Goal: Transaction & Acquisition: Purchase product/service

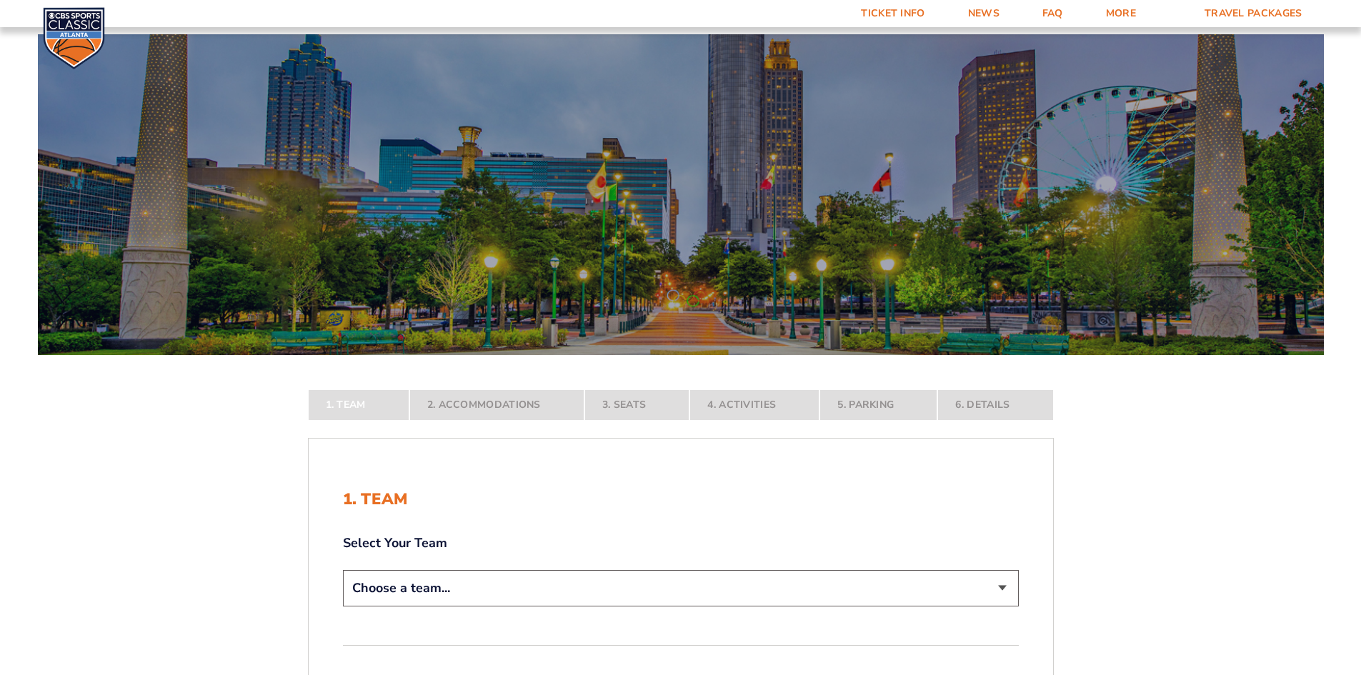
scroll to position [299, 0]
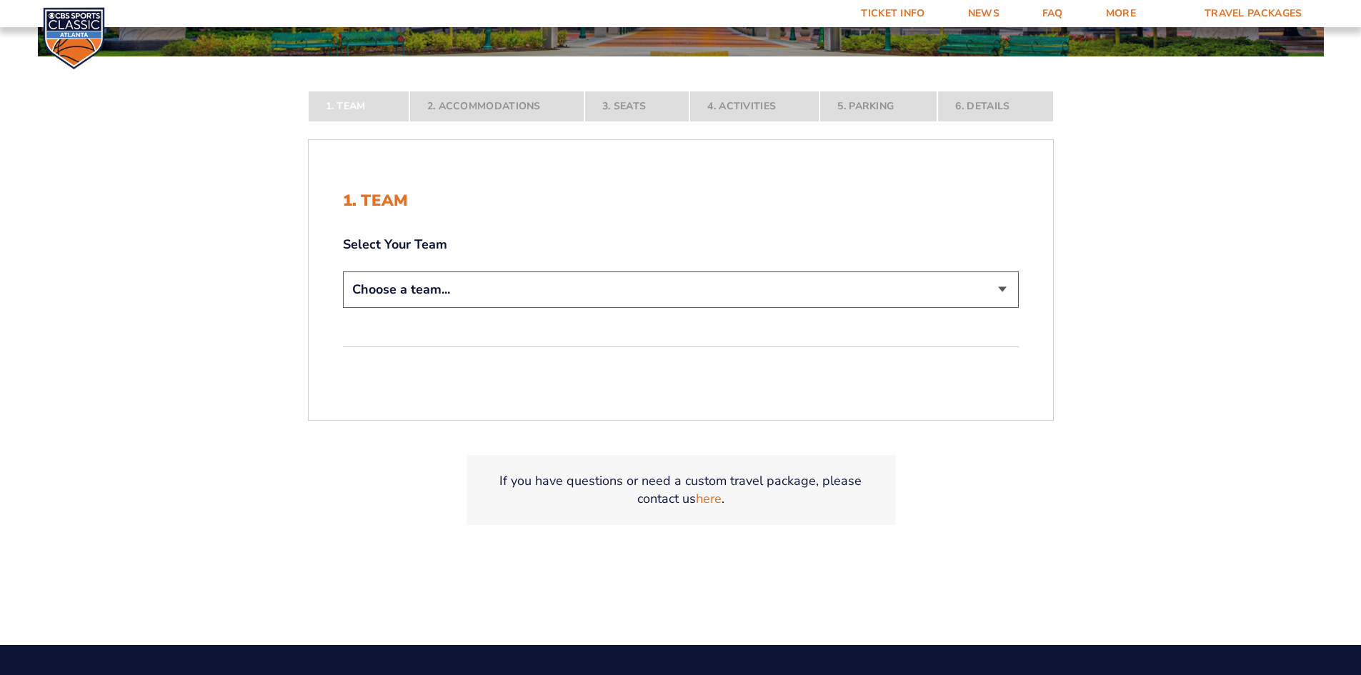
click at [514, 285] on select "Choose a team... [US_STATE] Wildcats [US_STATE] State Buckeyes [US_STATE] Tar H…" at bounding box center [681, 289] width 676 height 36
select select "12756"
click at [343, 308] on select "Choose a team... [US_STATE] Wildcats [US_STATE] State Buckeyes [US_STATE] Tar H…" at bounding box center [681, 289] width 676 height 36
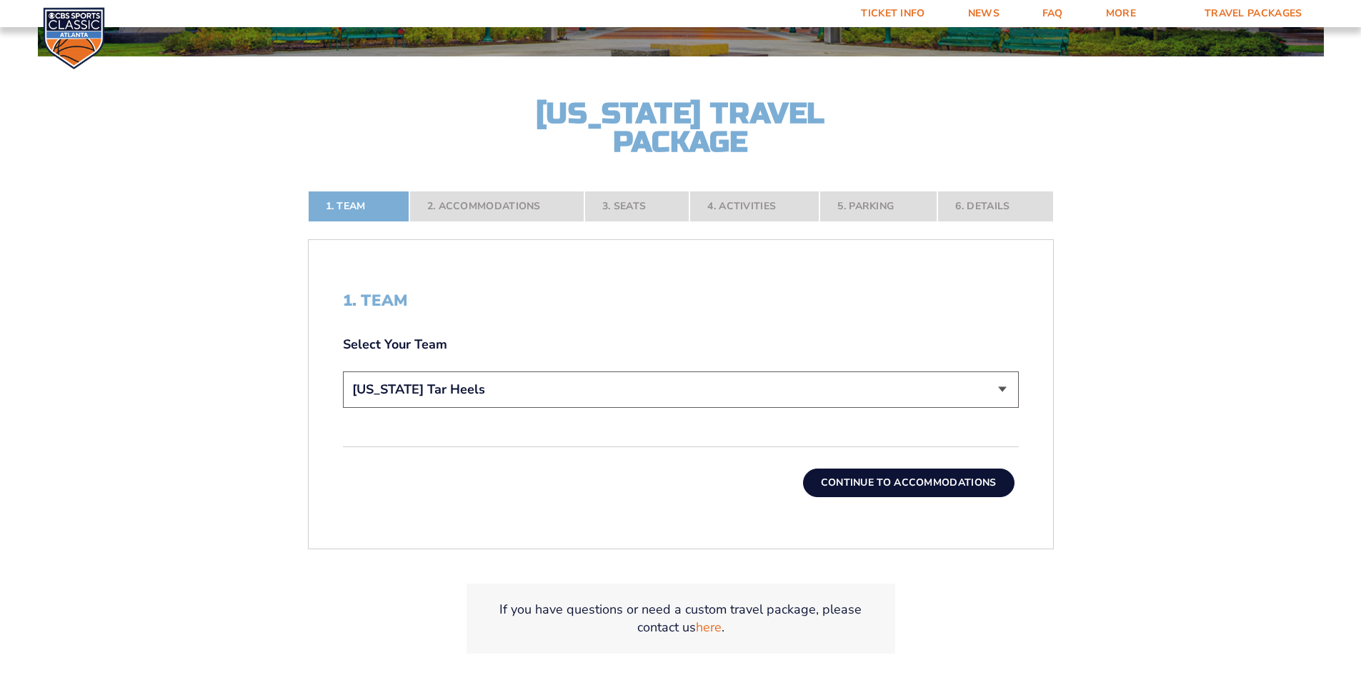
click at [931, 484] on button "Continue To Accommodations" at bounding box center [908, 483] width 211 height 29
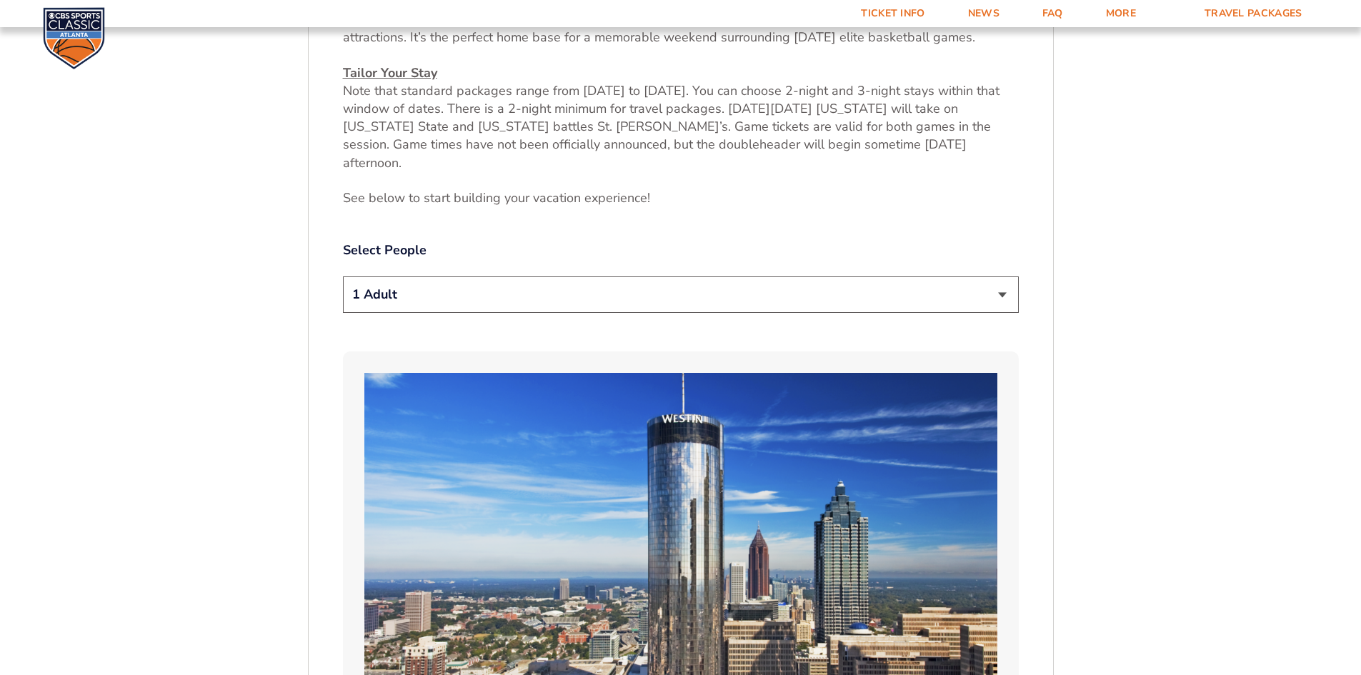
scroll to position [771, 0]
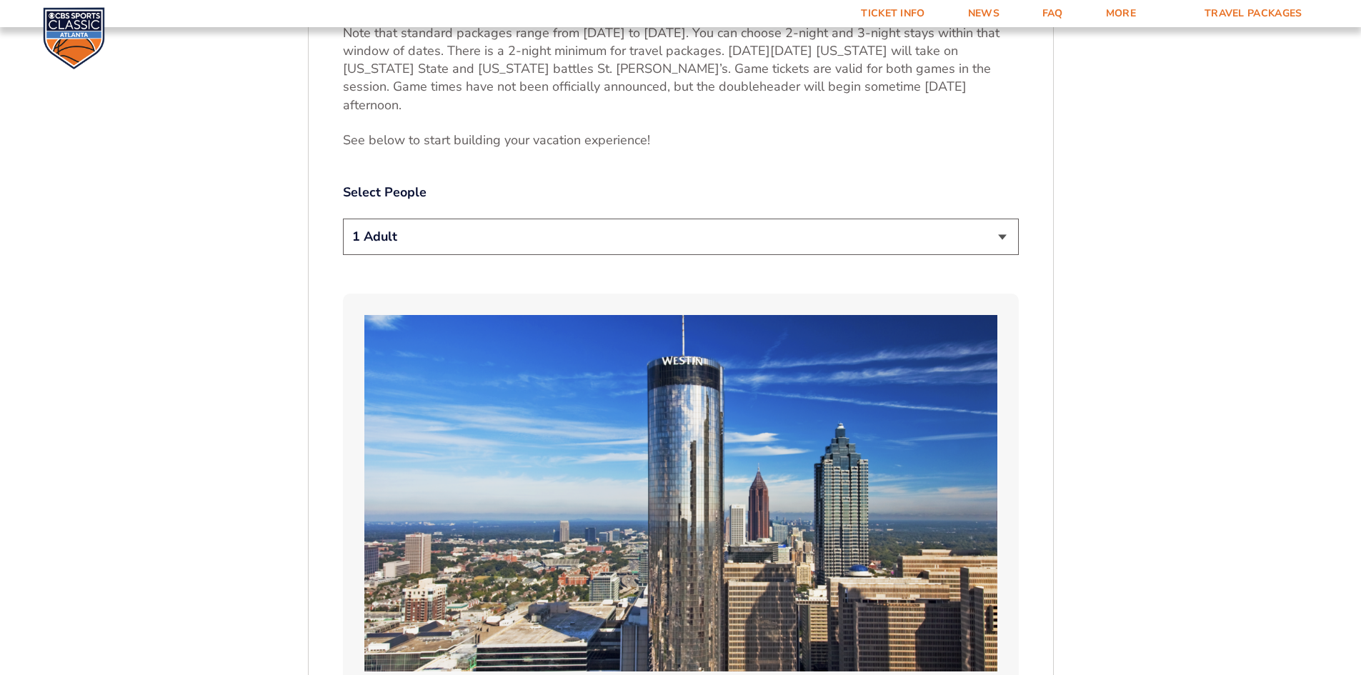
click at [1003, 219] on select "1 Adult 2 Adults 3 Adults 4 Adults 2 Adults + 1 Child 2 Adults + 2 Children 2 A…" at bounding box center [681, 237] width 676 height 36
select select "2 Adults"
click at [343, 219] on select "1 Adult 2 Adults 3 Adults 4 Adults 2 Adults + 1 Child 2 Adults + 2 Children 2 A…" at bounding box center [681, 237] width 676 height 36
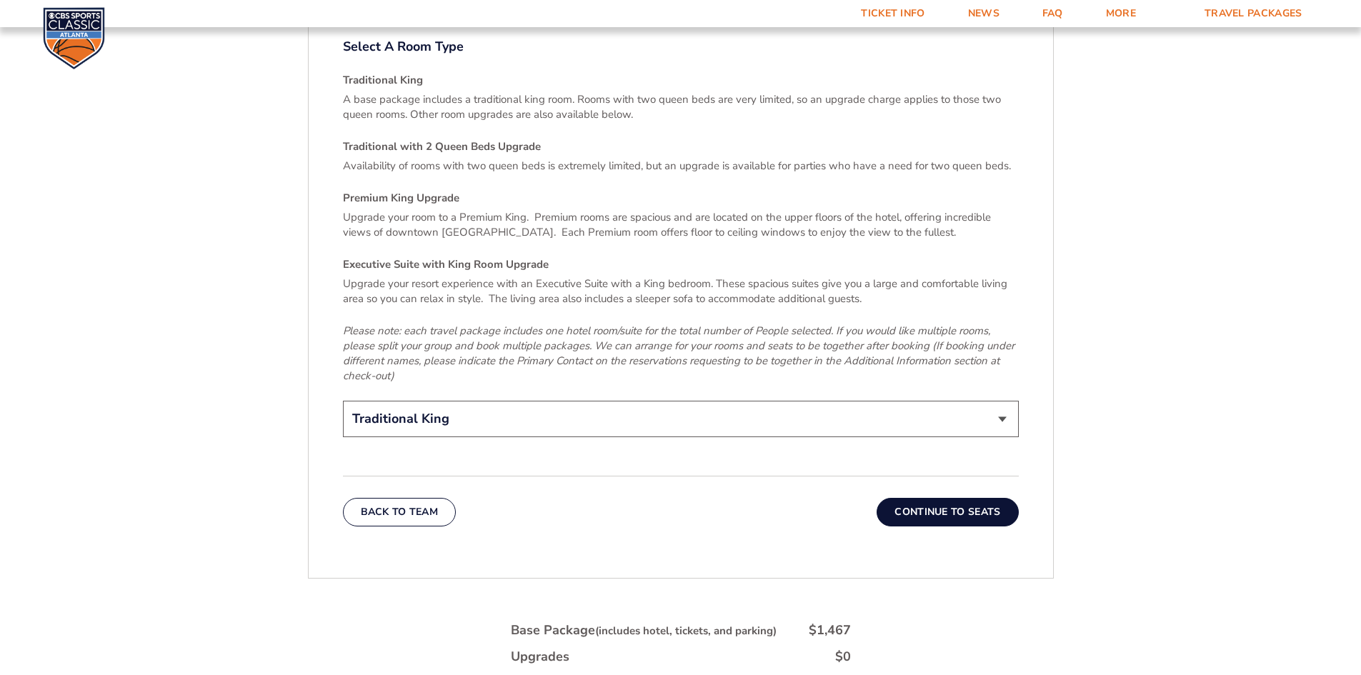
scroll to position [2157, 0]
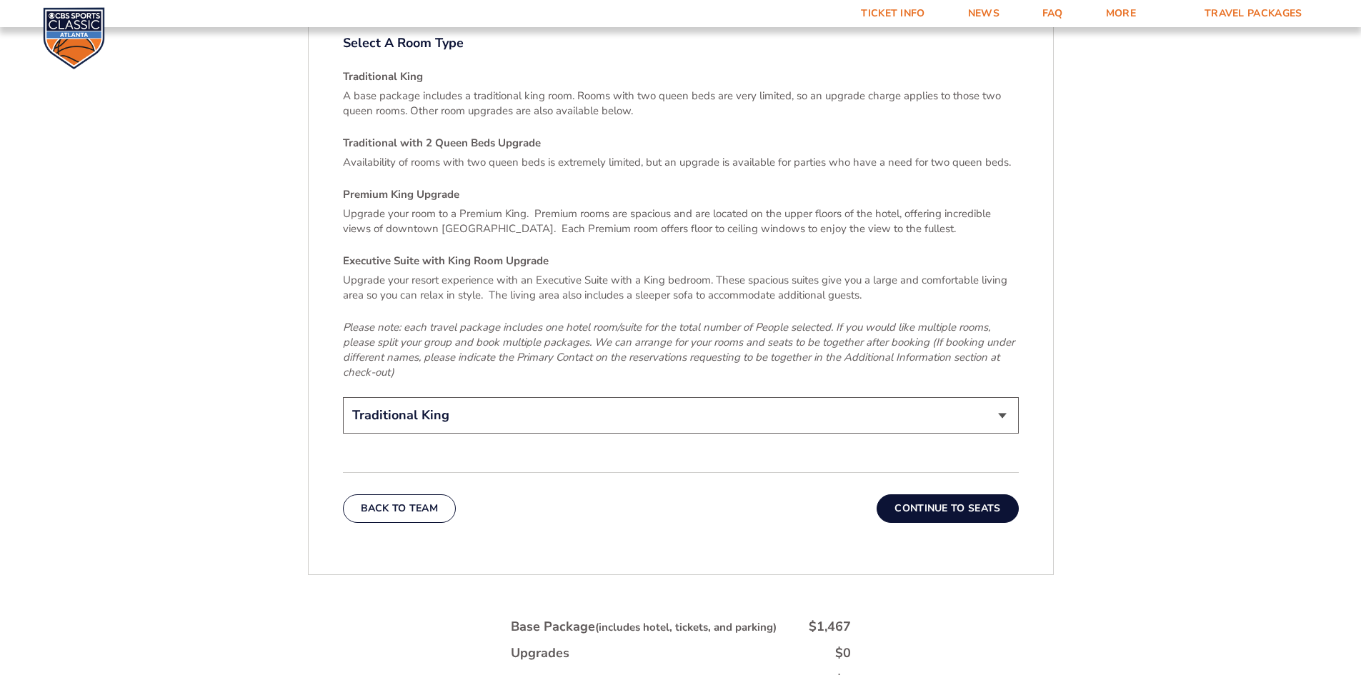
click at [1007, 397] on select "Traditional King Traditional with 2 Queen Beds Upgrade (+$45 per night) Premium…" at bounding box center [681, 415] width 676 height 36
select select "Traditional with 2 Queen Beds Upgrade"
click at [343, 397] on select "Traditional King Traditional with 2 Queen Beds Upgrade (+$45 per night) Premium…" at bounding box center [681, 415] width 676 height 36
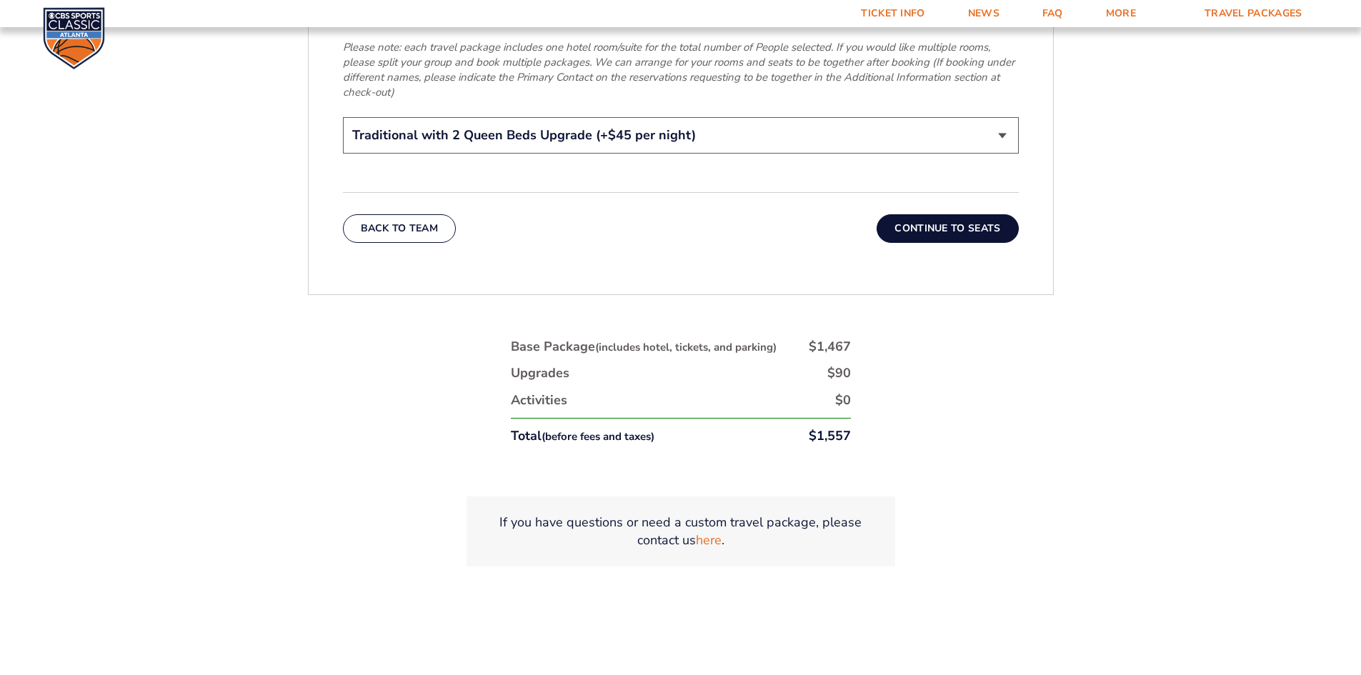
scroll to position [2398, 0]
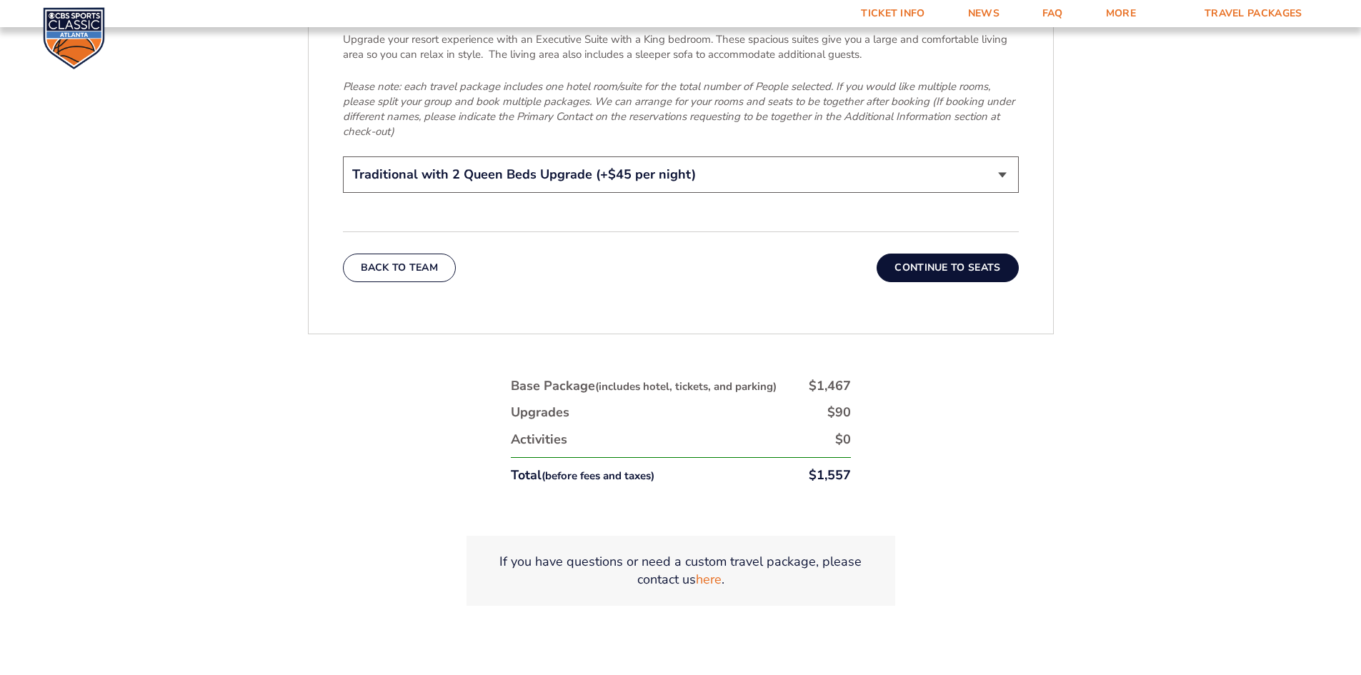
click at [967, 254] on button "Continue To Seats" at bounding box center [946, 268] width 141 height 29
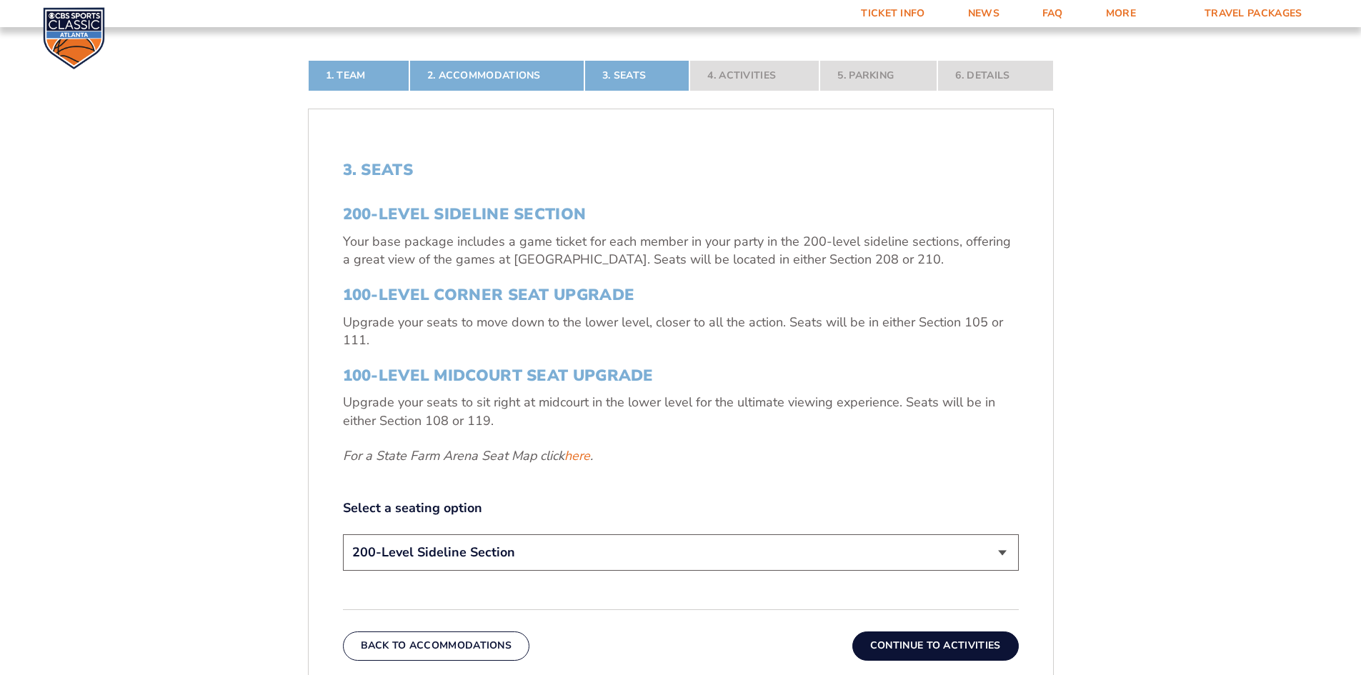
scroll to position [435, 0]
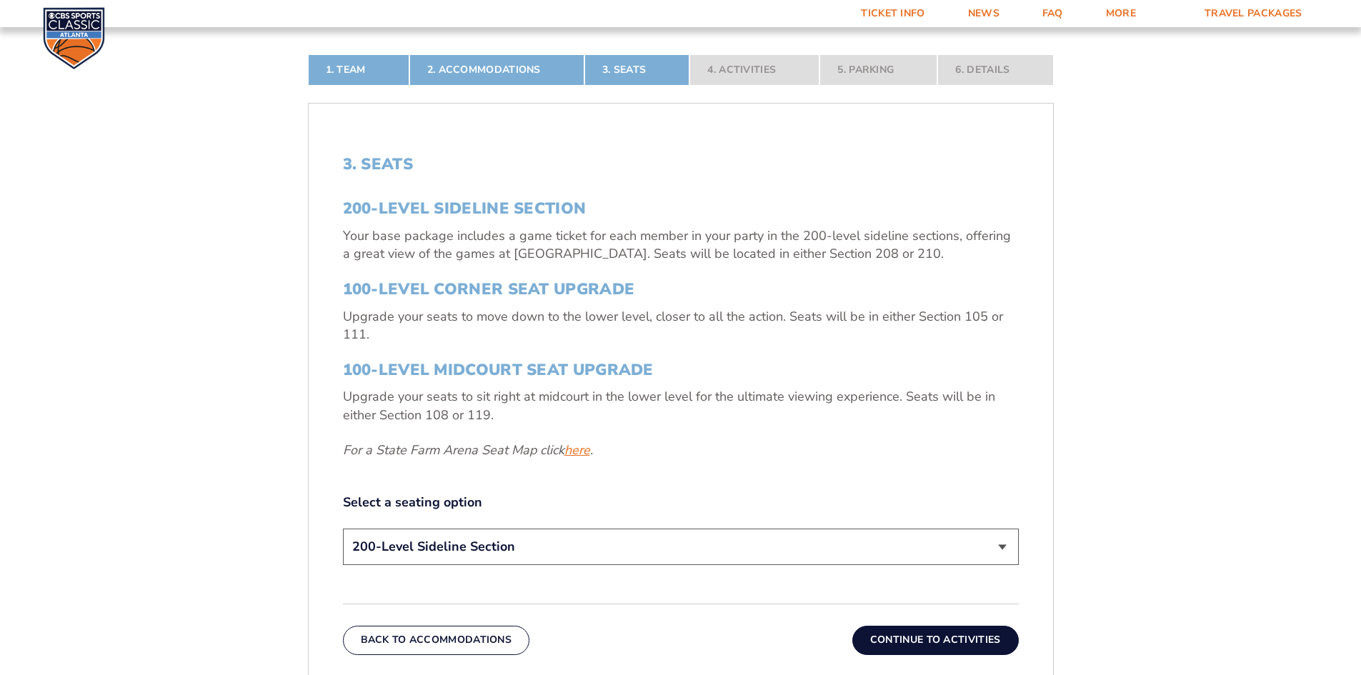
click at [580, 451] on link "here" at bounding box center [577, 450] width 26 height 18
click at [993, 548] on select "200-Level Sideline Section 100-Level Corner Seat Upgrade (+$120 per person) 100…" at bounding box center [681, 547] width 676 height 36
select select "100-Level Corner Seat Upgrade"
click at [343, 529] on select "200-Level Sideline Section 100-Level Corner Seat Upgrade (+$120 per person) 100…" at bounding box center [681, 547] width 676 height 36
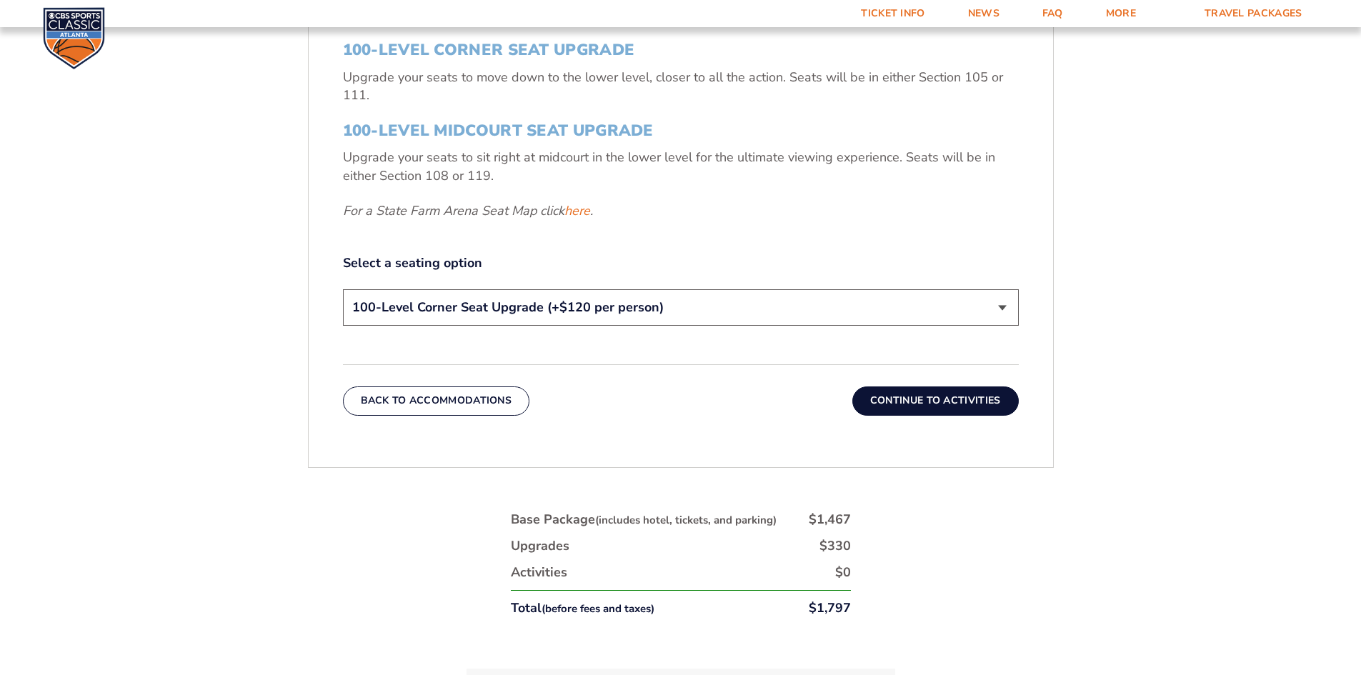
scroll to position [684, 0]
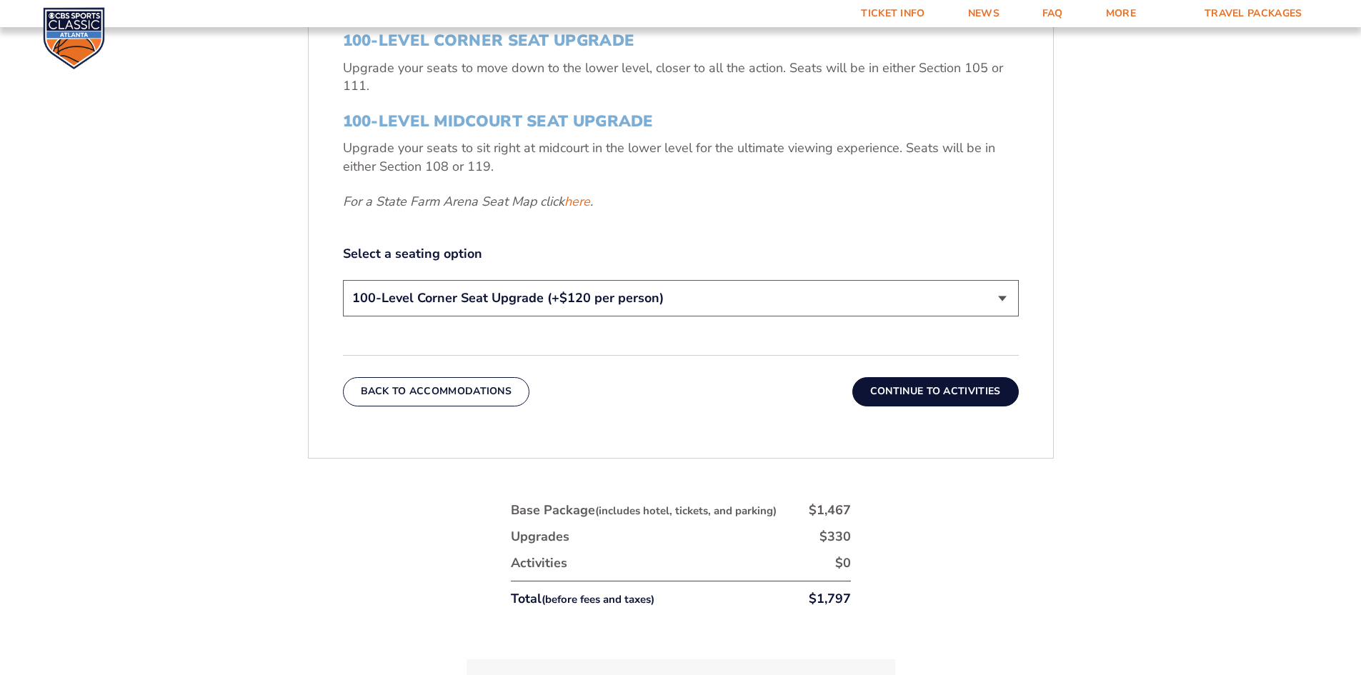
click at [931, 396] on button "Continue To Activities" at bounding box center [935, 391] width 166 height 29
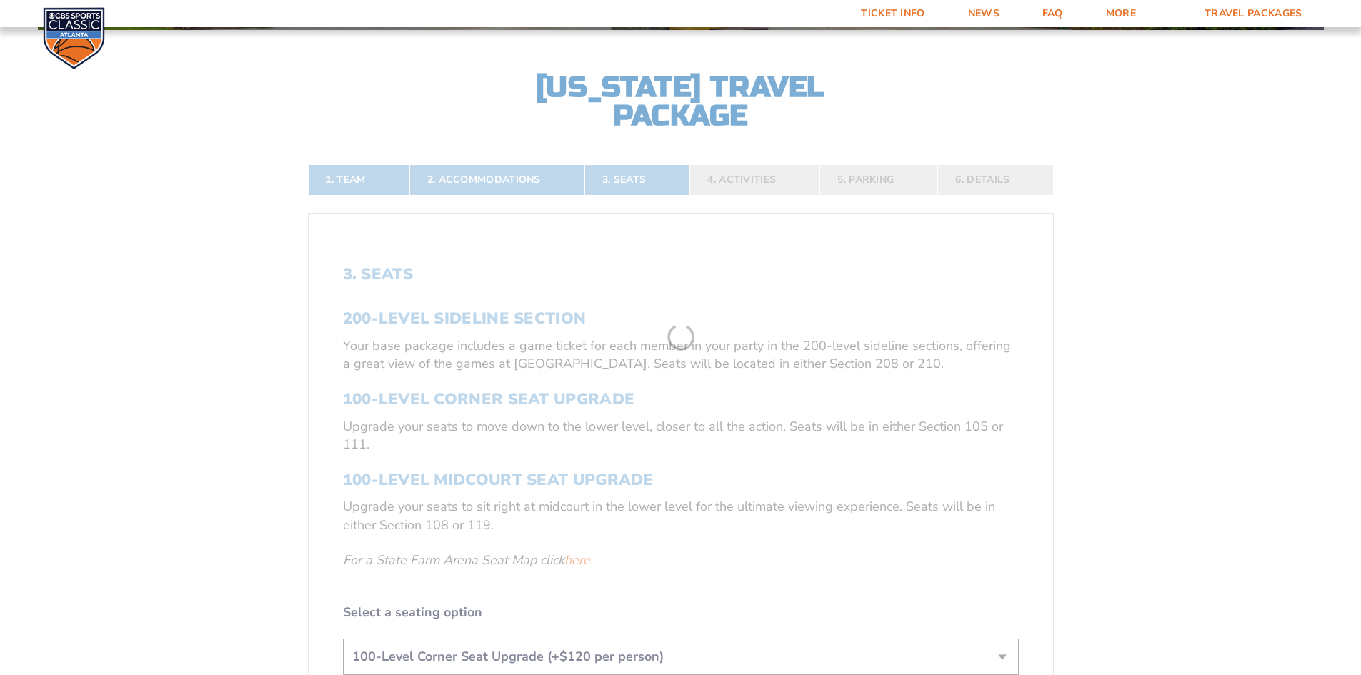
scroll to position [319, 0]
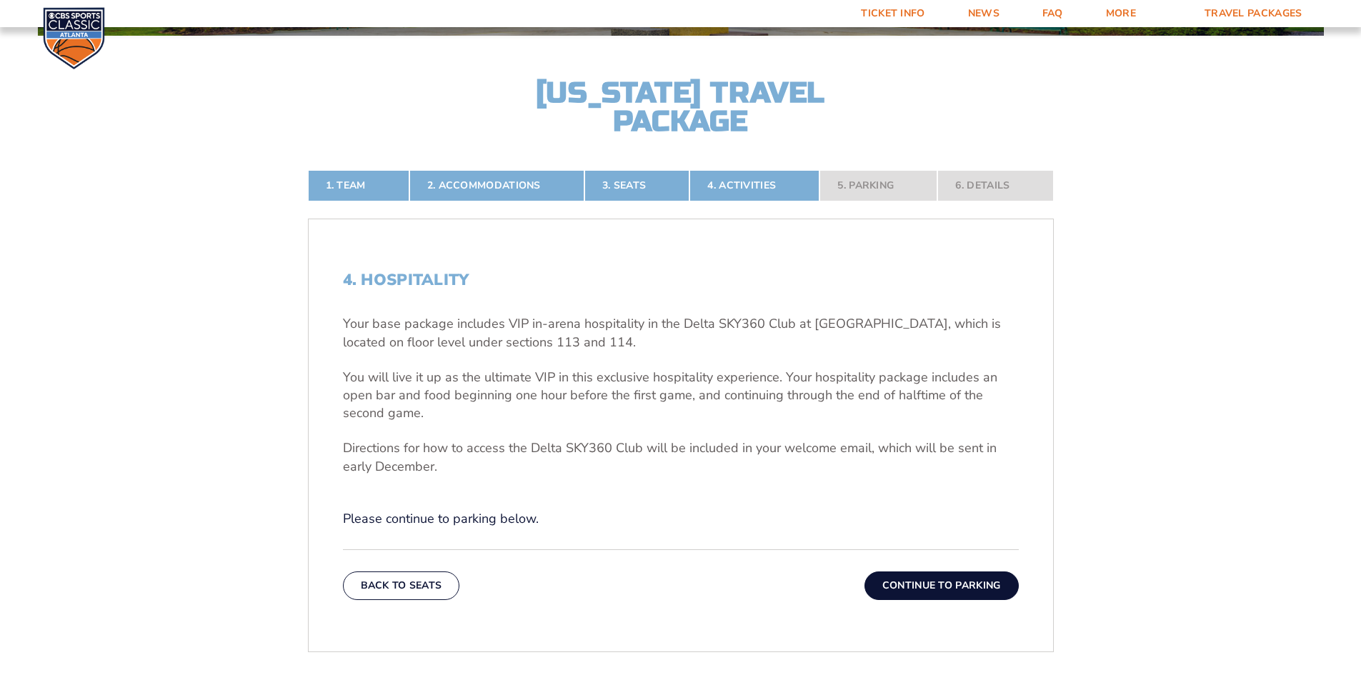
click at [924, 586] on button "Continue To Parking" at bounding box center [941, 585] width 154 height 29
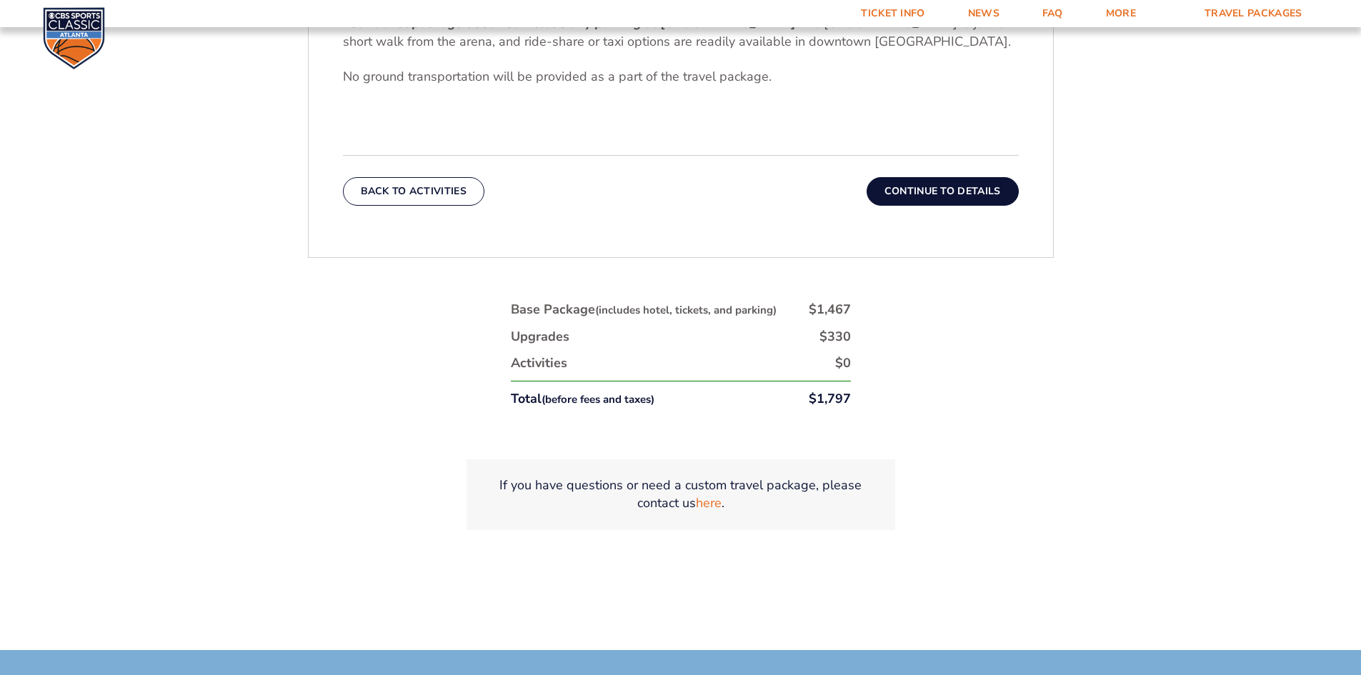
scroll to position [656, 0]
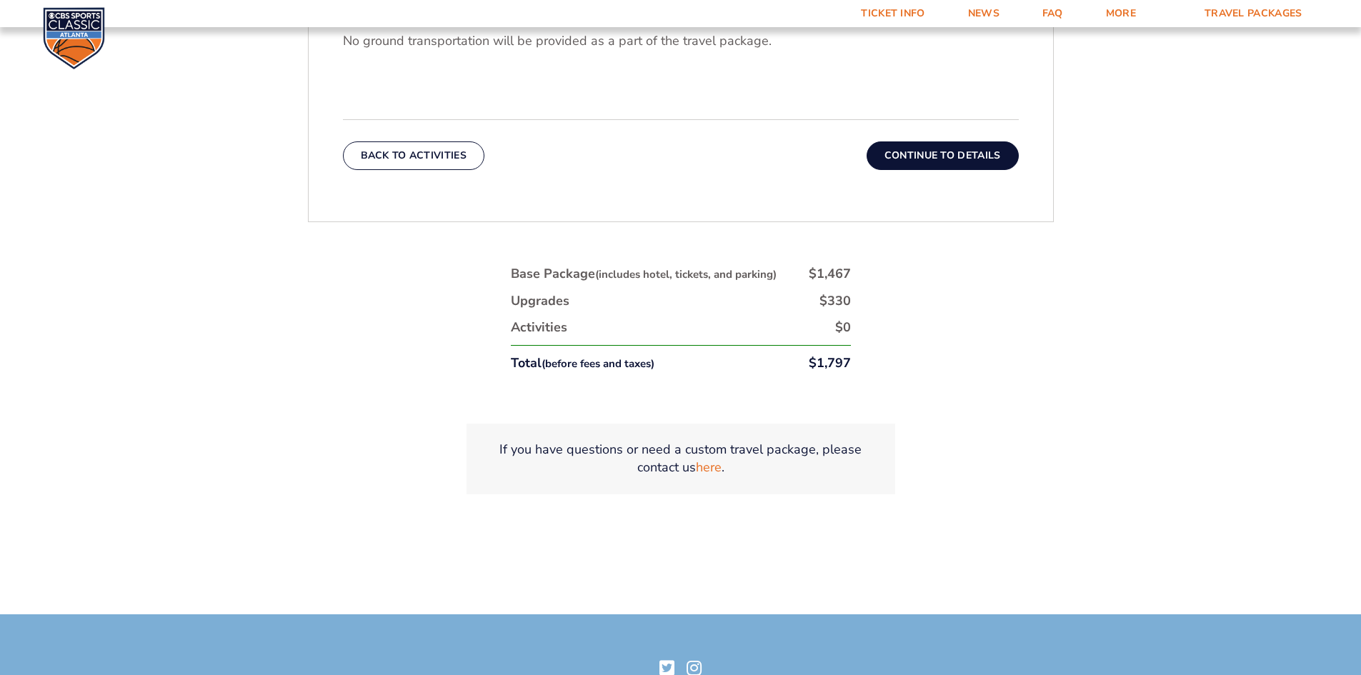
click at [927, 145] on button "Continue To Details" at bounding box center [942, 155] width 152 height 29
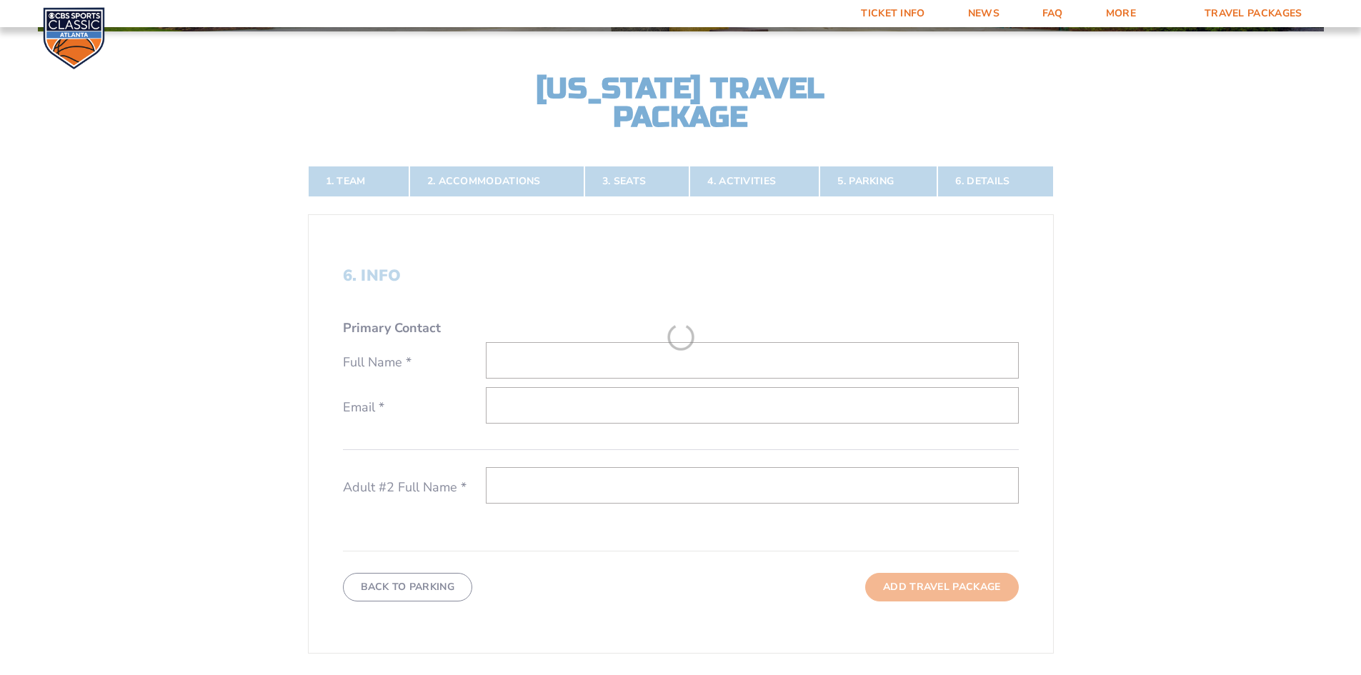
scroll to position [319, 0]
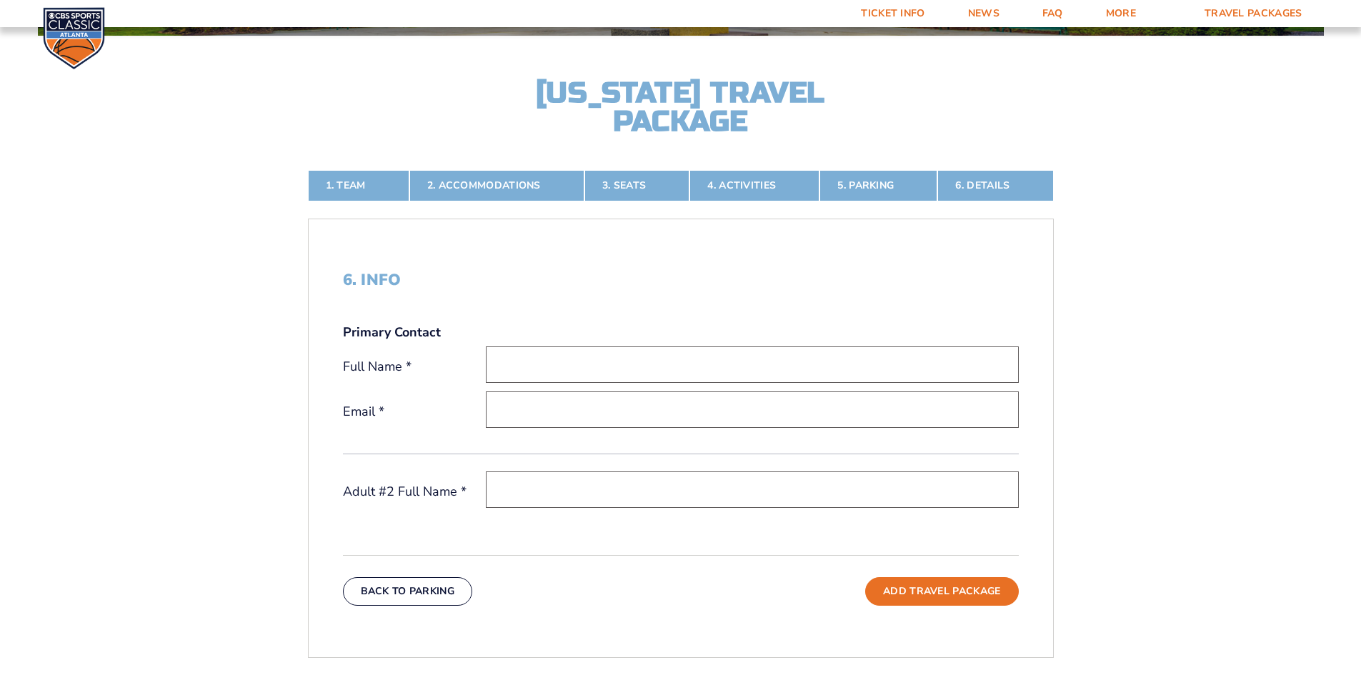
click at [564, 367] on input "text" at bounding box center [752, 364] width 533 height 36
type input "Pierre Satterwhite"
type input "Pierre.satterwhite@gmail.com"
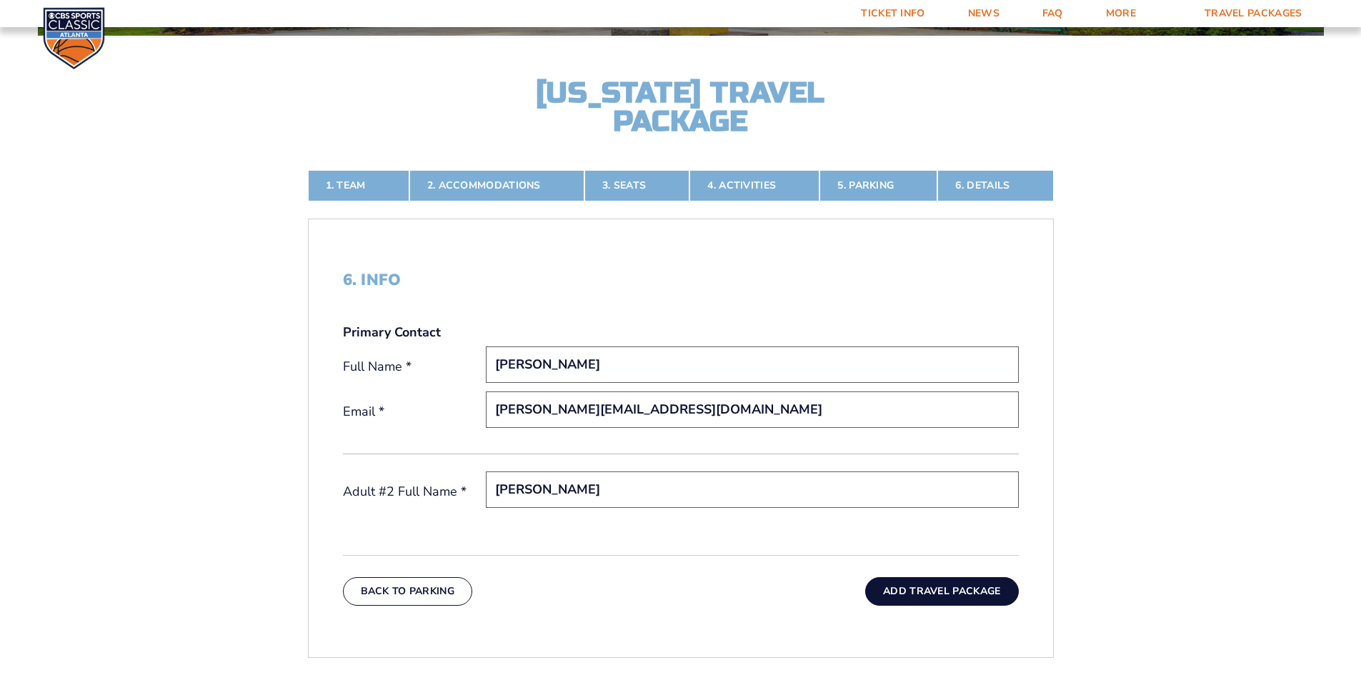
type input "Edward Berry"
click at [950, 589] on button "Add Travel Package" at bounding box center [941, 591] width 153 height 29
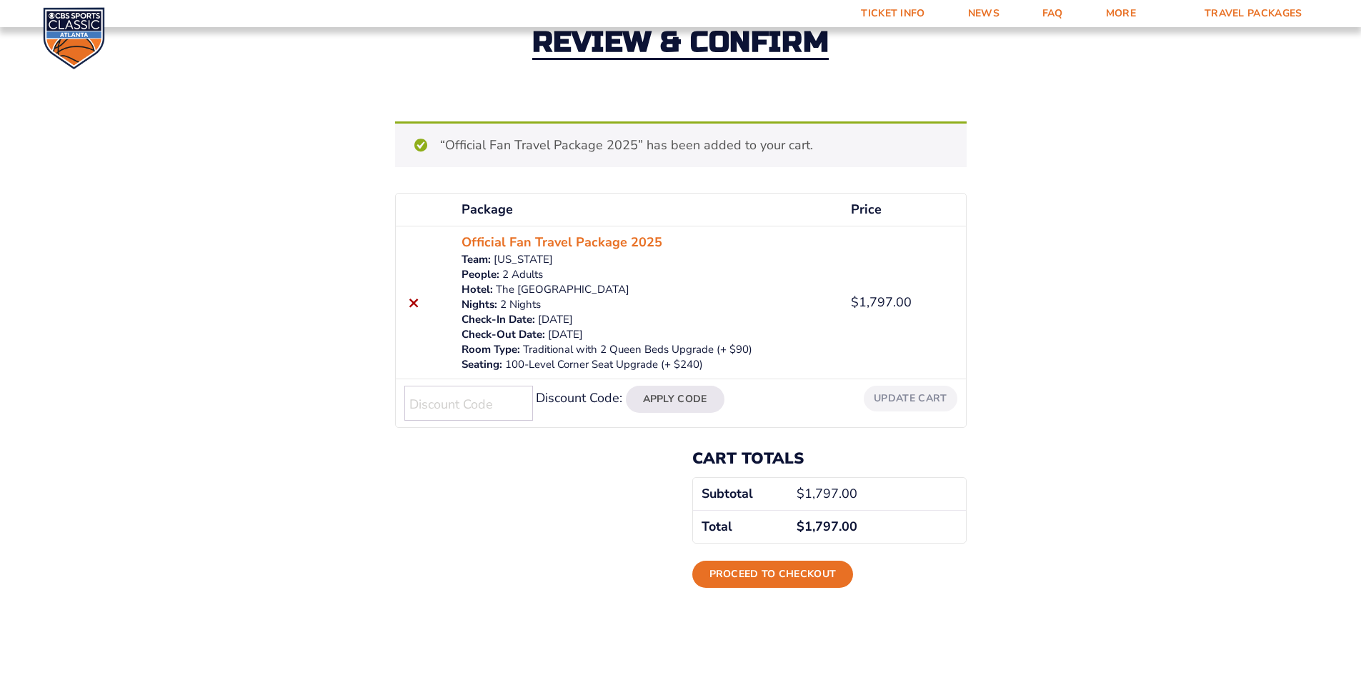
scroll to position [101, 0]
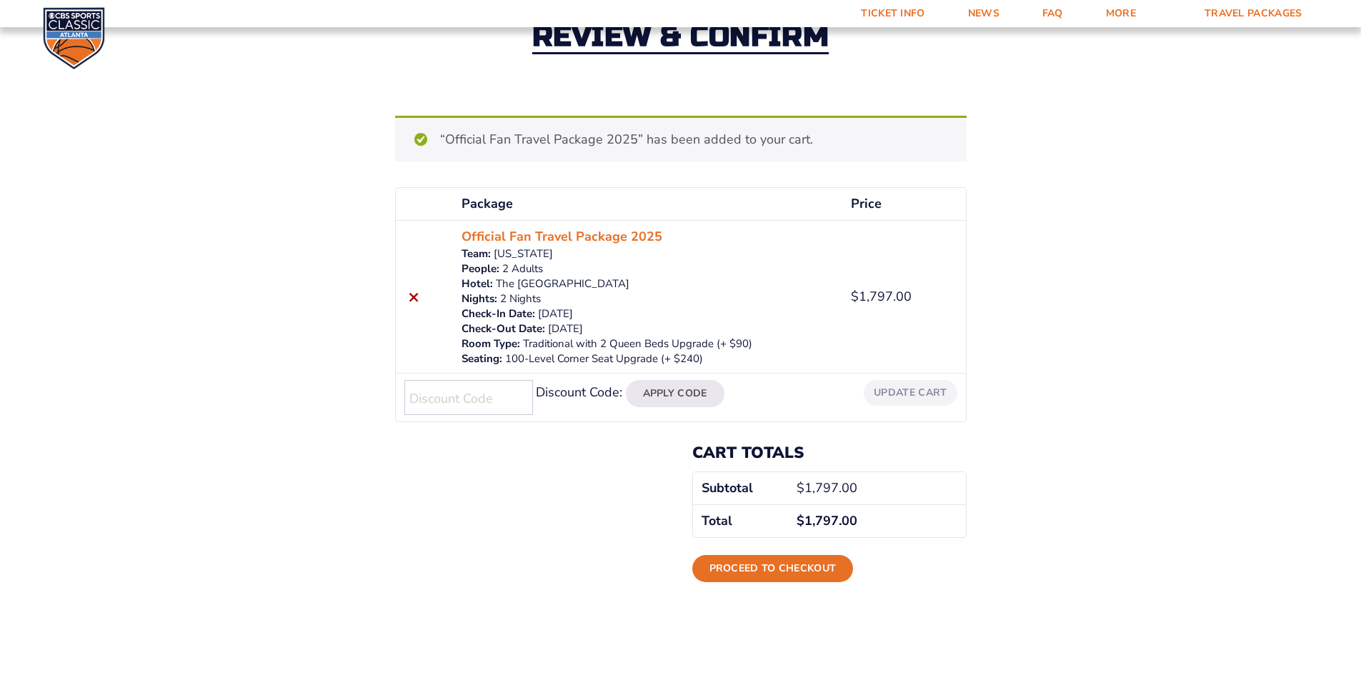
drag, startPoint x: 1366, startPoint y: 169, endPoint x: 1371, endPoint y: 235, distance: 66.6
click at [1360, 235] on html "Ticket Info News FAQ More Yearly Results Contact Travel Packages Travel Package…" at bounding box center [680, 390] width 1361 height 983
